Goal: Transaction & Acquisition: Obtain resource

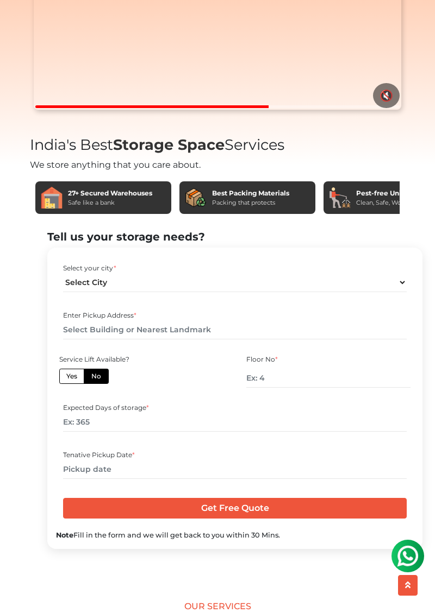
scroll to position [244, 0]
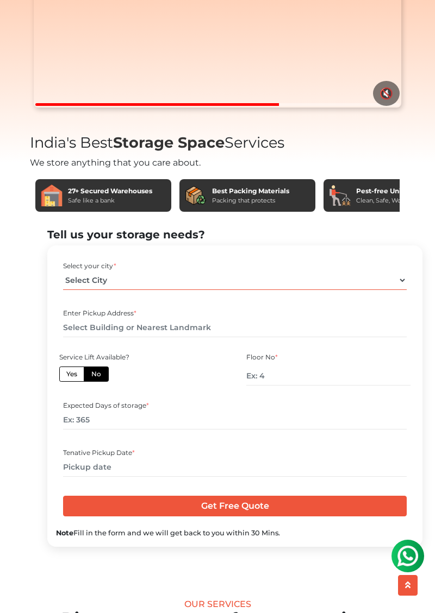
click at [401, 290] on select "Select City [GEOGRAPHIC_DATA] [GEOGRAPHIC_DATA] [GEOGRAPHIC_DATA] [GEOGRAPHIC_D…" at bounding box center [234, 280] width 343 height 19
select select "[GEOGRAPHIC_DATA]"
click at [63, 290] on select "Select City [GEOGRAPHIC_DATA] [GEOGRAPHIC_DATA] [GEOGRAPHIC_DATA] [GEOGRAPHIC_D…" at bounding box center [234, 280] width 343 height 19
click at [199, 337] on input "text" at bounding box center [234, 327] width 343 height 19
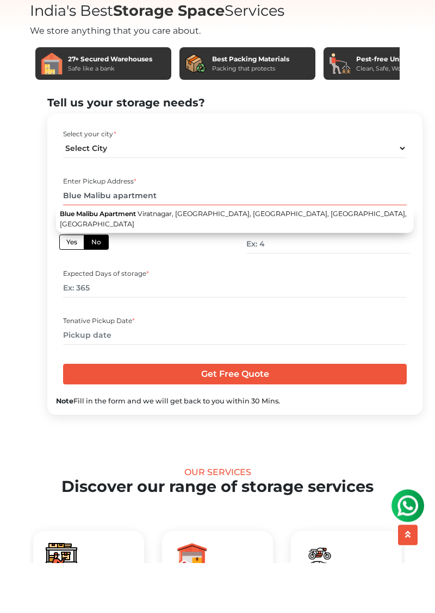
scroll to position [335, 0]
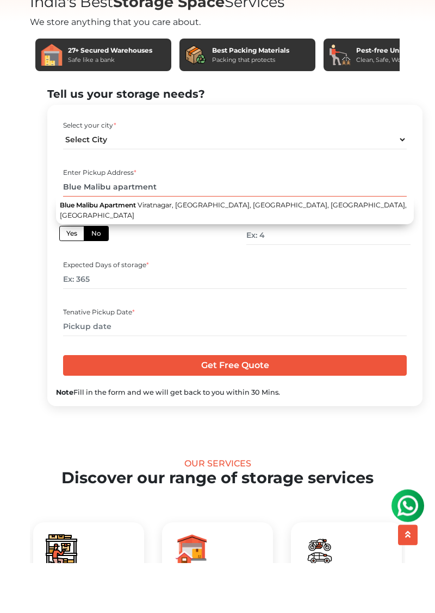
type input "Blue Malibu apartment"
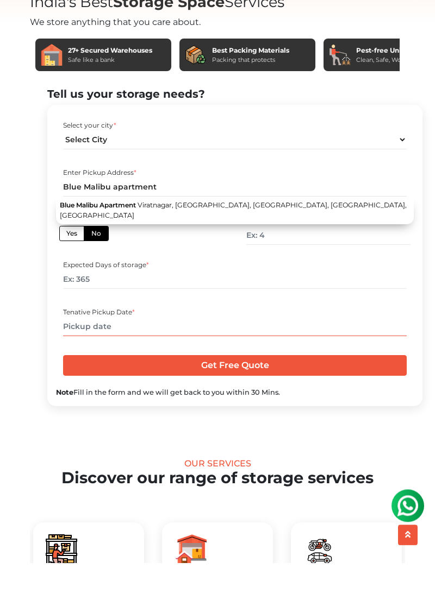
click at [113, 387] on input "text" at bounding box center [234, 377] width 343 height 19
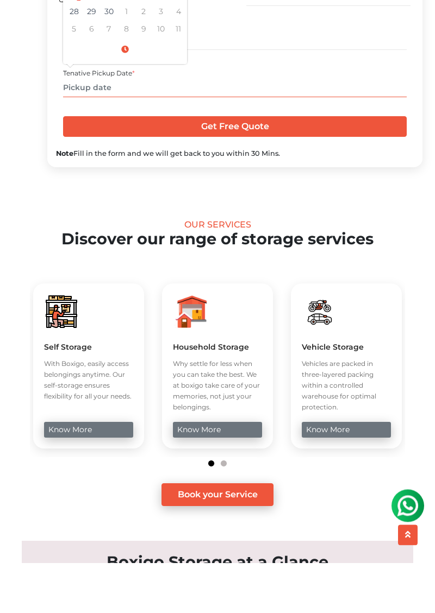
scroll to position [574, 0]
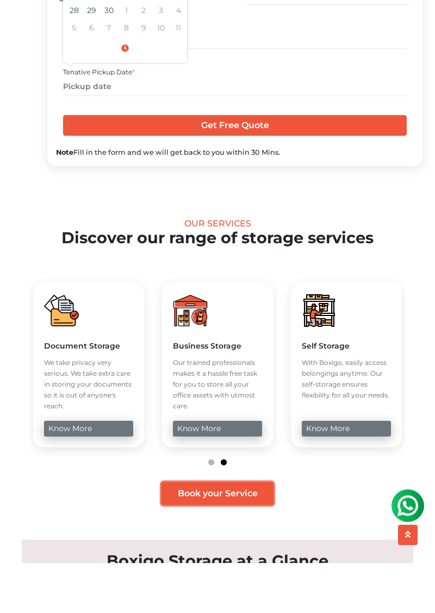
click at [223, 556] on link "Book your Service" at bounding box center [217, 544] width 112 height 23
